Goal: Task Accomplishment & Management: Manage account settings

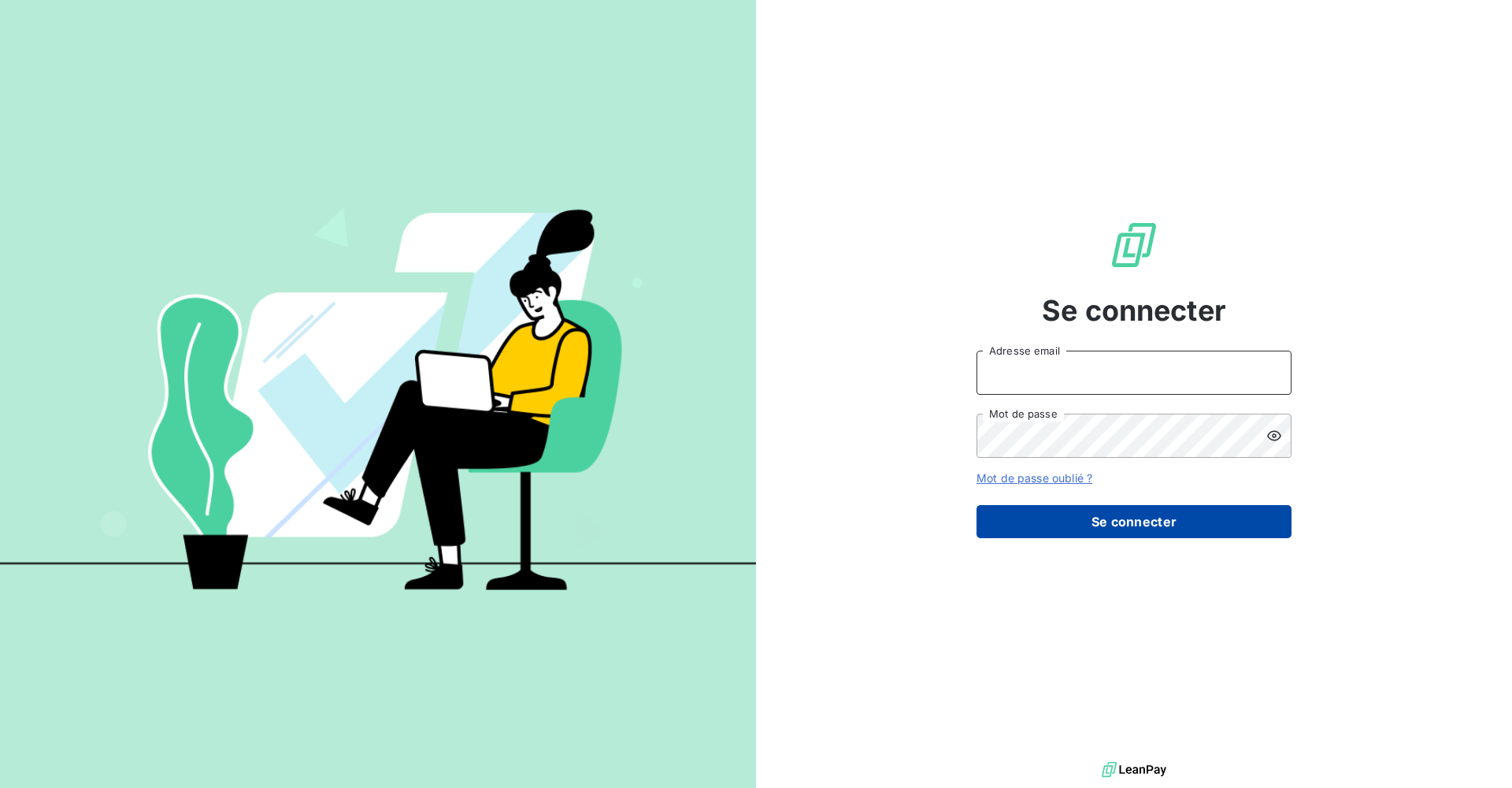
type input "[PERSON_NAME][EMAIL_ADDRESS][DOMAIN_NAME]"
click at [1129, 523] on button "Se connecter" at bounding box center [1135, 521] width 315 height 33
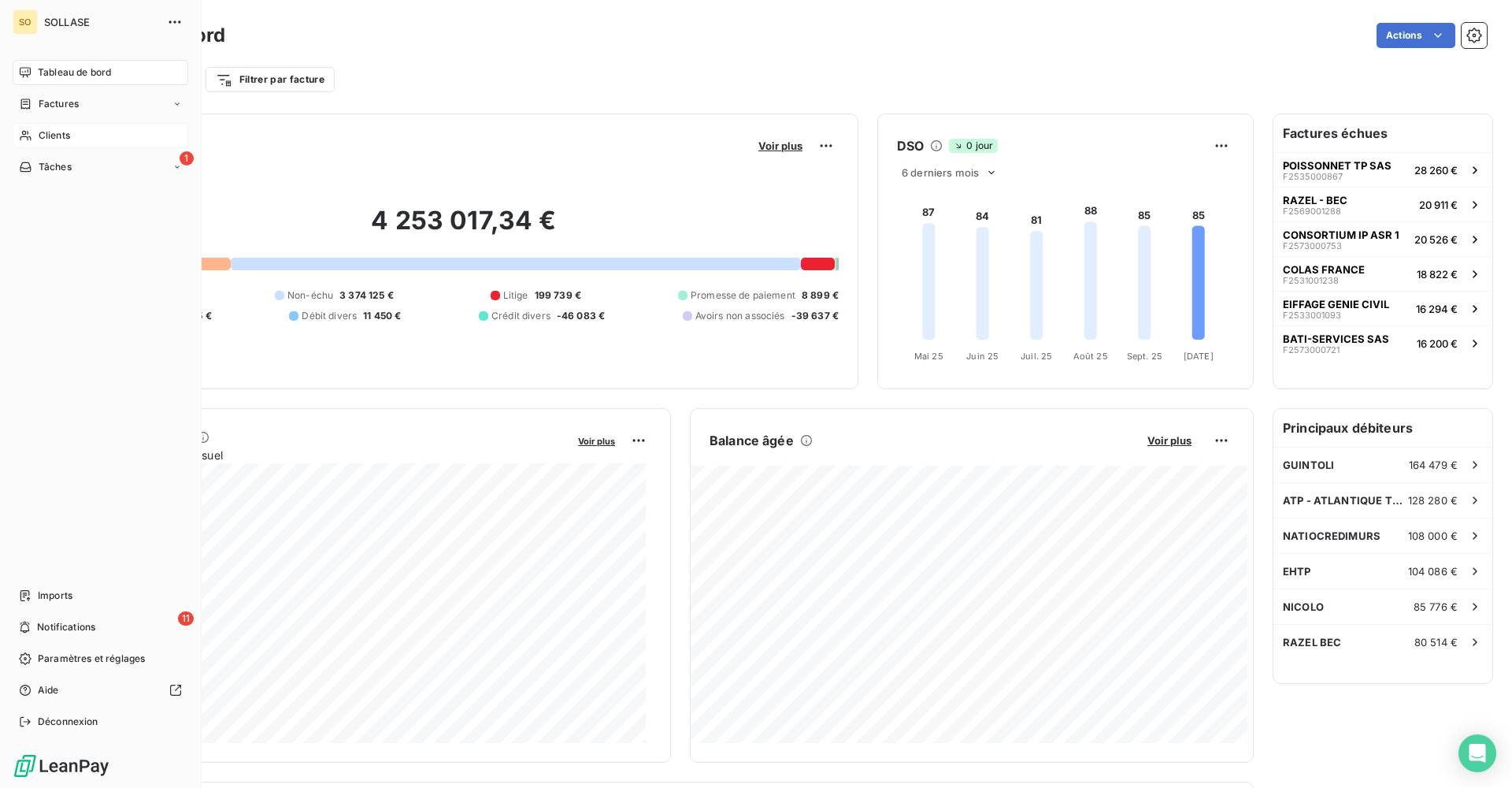
click at [46, 130] on span "Clients" at bounding box center [54, 136] width 32 height 14
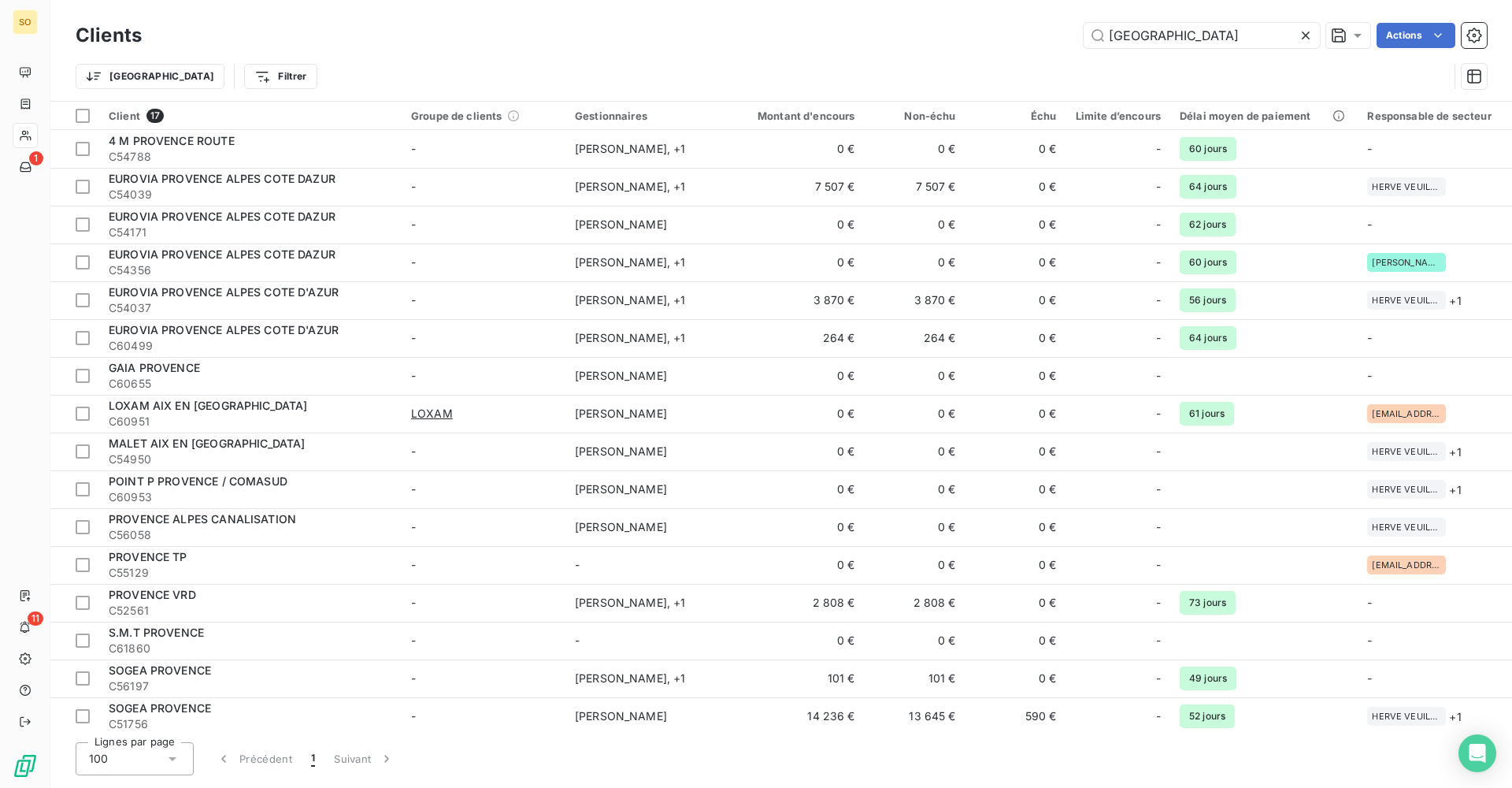
drag, startPoint x: 1216, startPoint y: 26, endPoint x: 1013, endPoint y: 40, distance: 203.5
click at [1013, 40] on div "PROVENCE Actions" at bounding box center [824, 35] width 1327 height 25
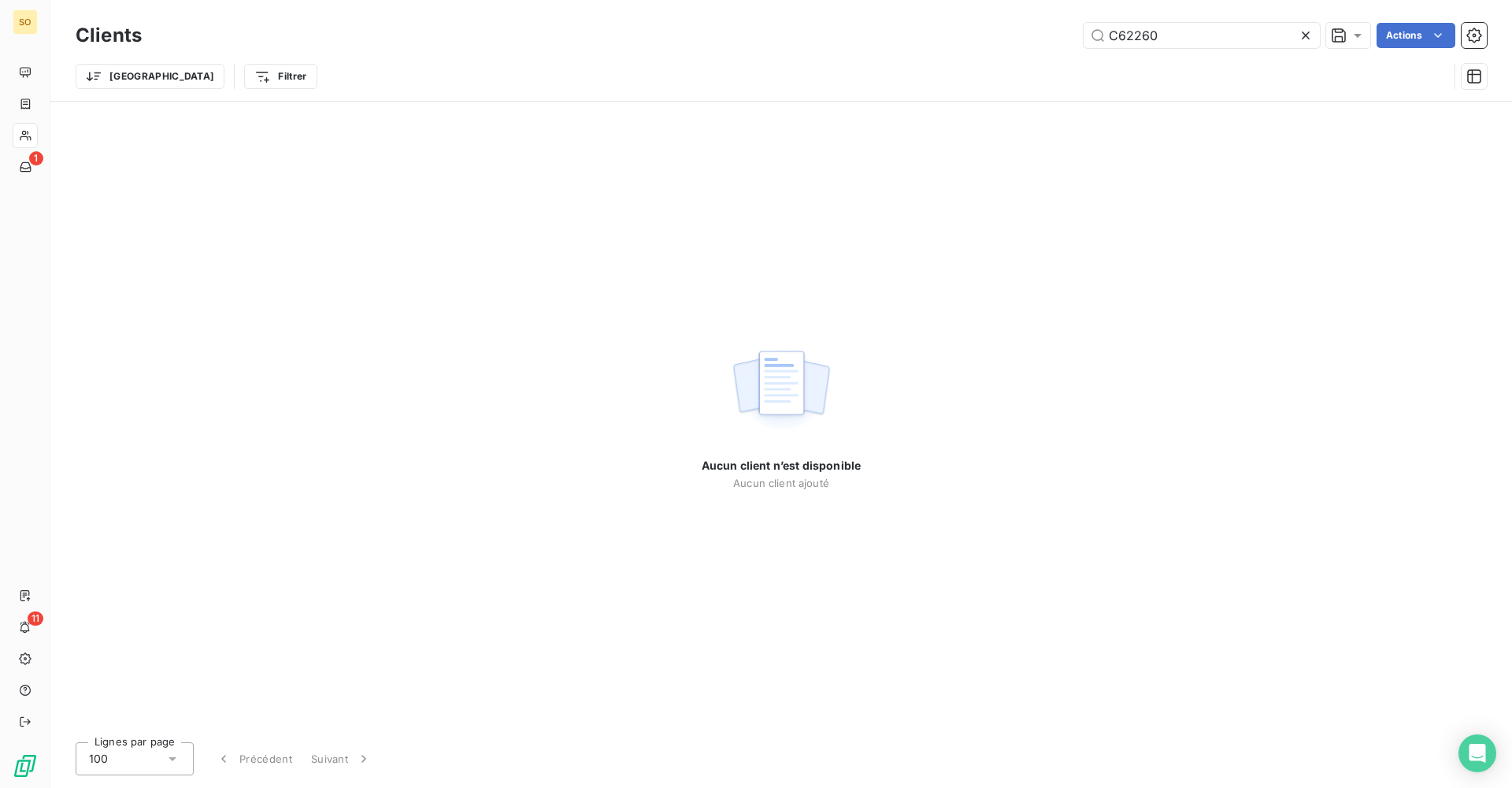
drag, startPoint x: 1165, startPoint y: 42, endPoint x: 1071, endPoint y: 45, distance: 94.0
click at [1071, 45] on div "C62260 Actions" at bounding box center [824, 35] width 1327 height 25
type input "PGC"
